Goal: Information Seeking & Learning: Learn about a topic

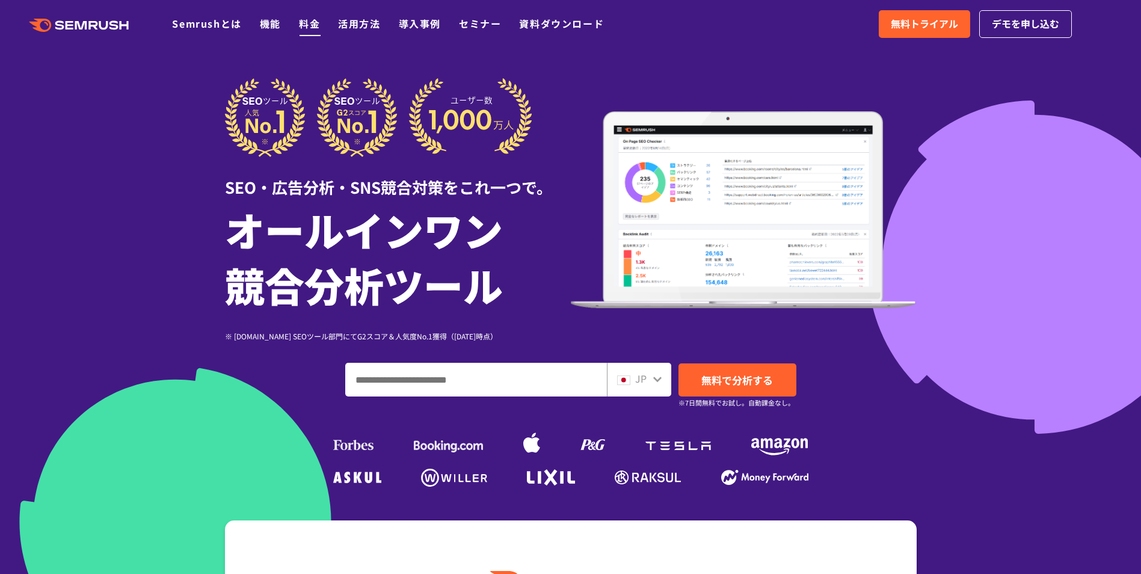
click at [305, 27] on link "料金" at bounding box center [309, 23] width 21 height 14
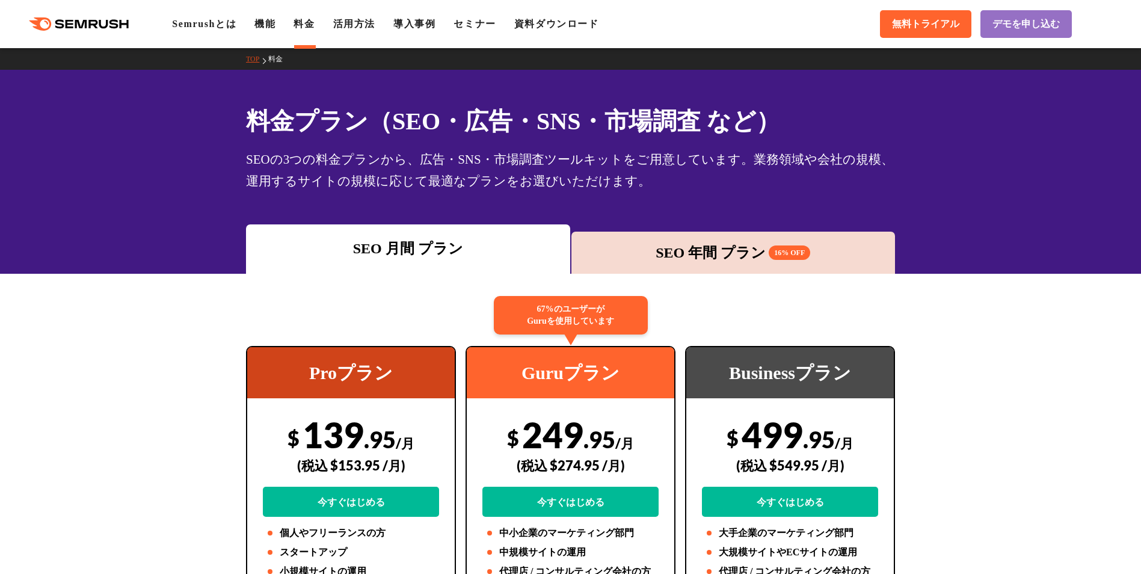
click at [706, 253] on div "SEO 年間 プラン 16% OFF" at bounding box center [733, 253] width 312 height 22
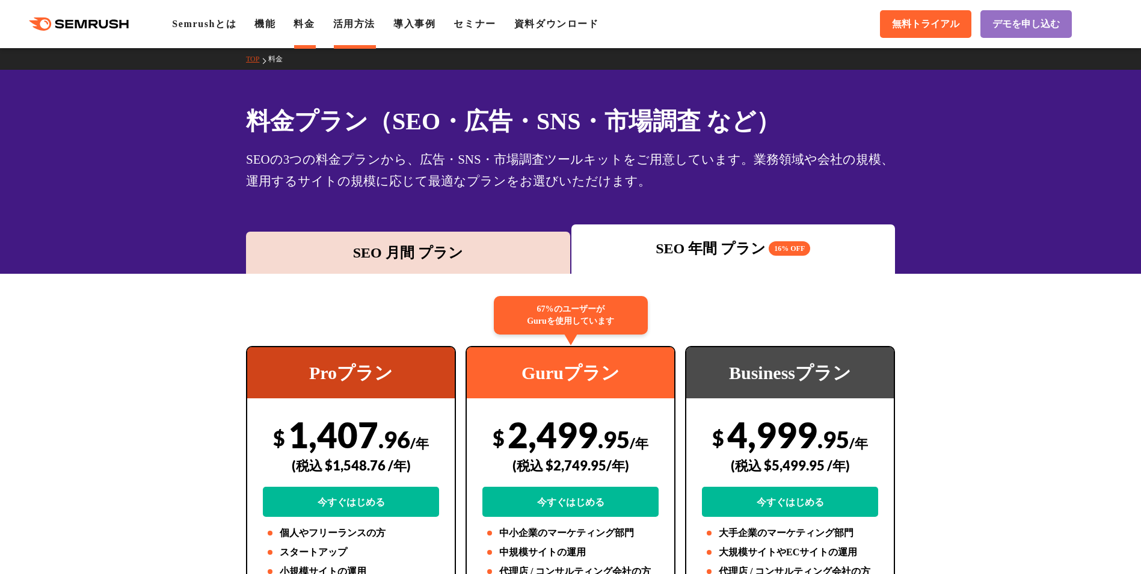
click at [354, 25] on link "活用方法" at bounding box center [354, 24] width 42 height 10
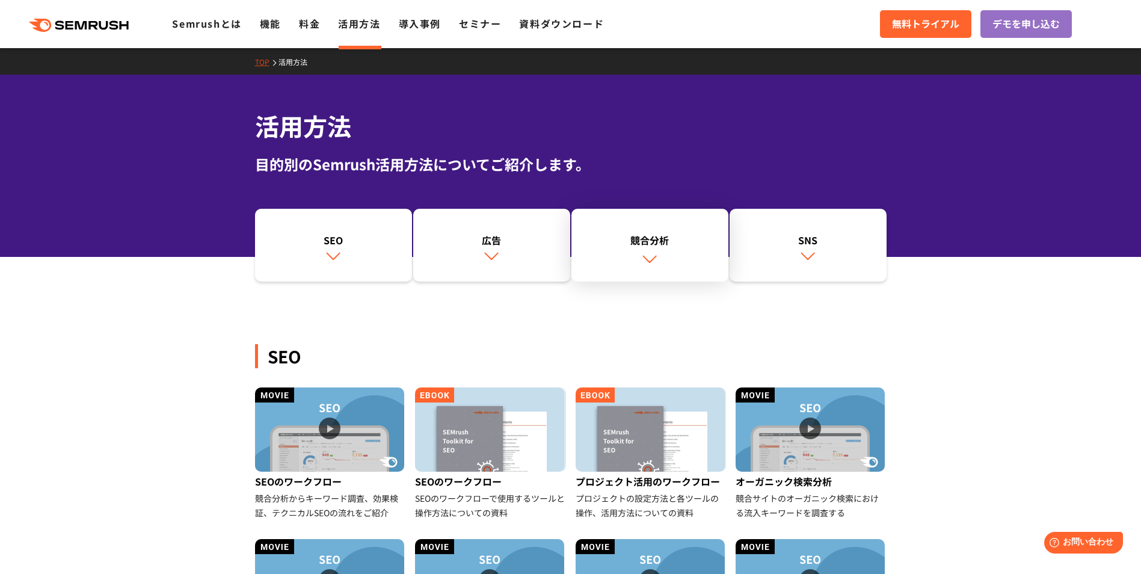
click at [654, 248] on link "競合分析" at bounding box center [649, 245] width 157 height 73
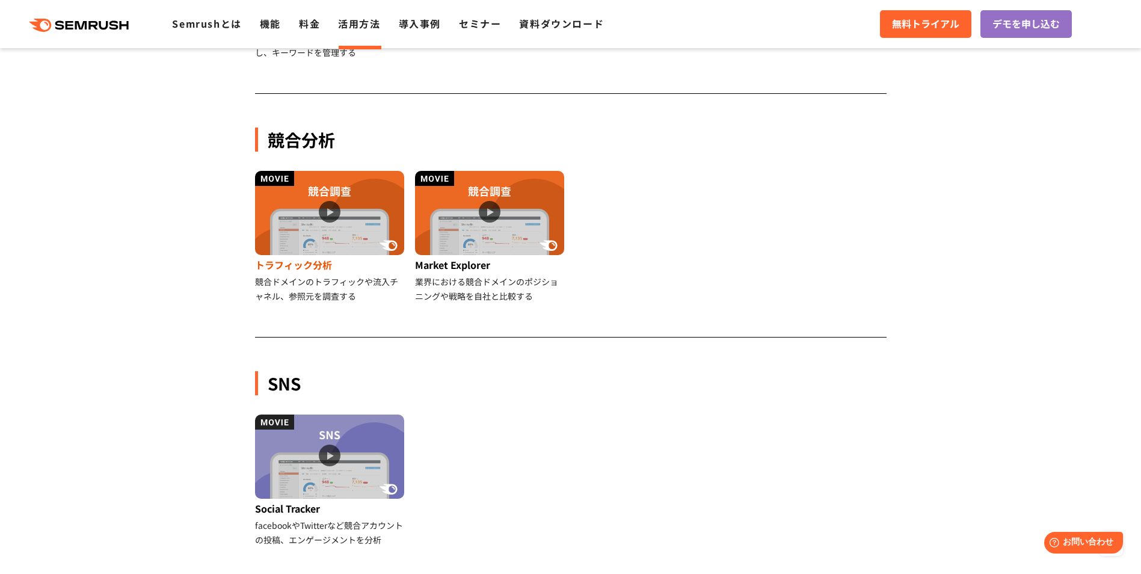
scroll to position [1067, 0]
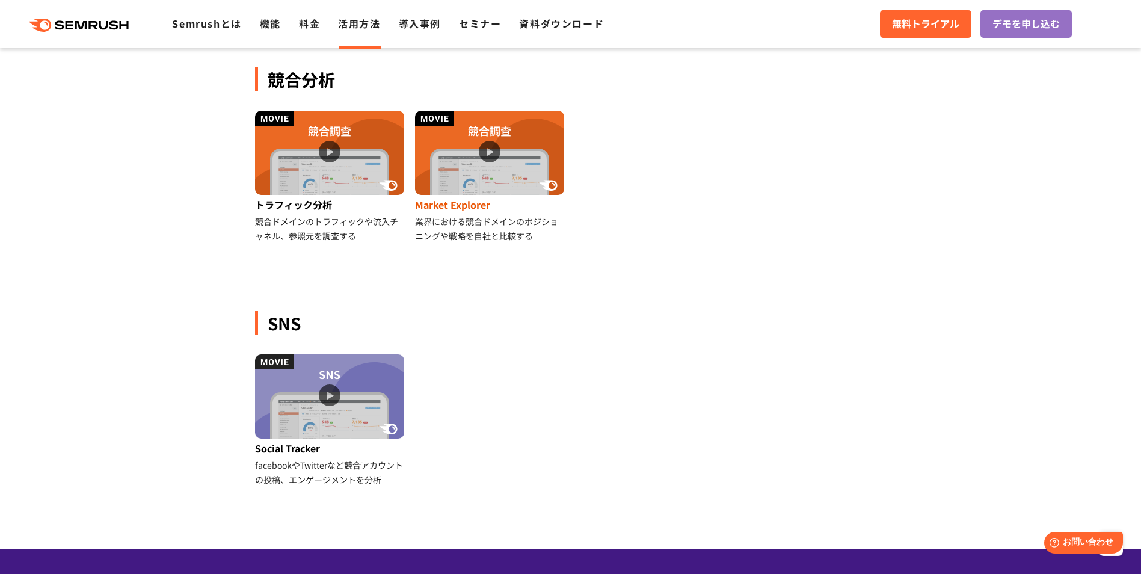
click at [488, 144] on img at bounding box center [489, 153] width 149 height 84
